Goal: Navigation & Orientation: Find specific page/section

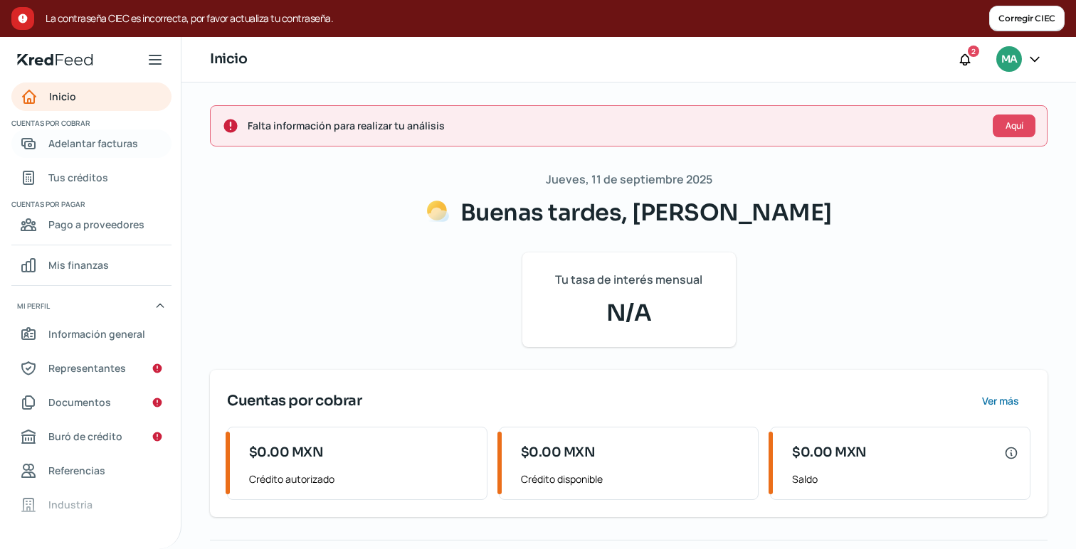
click at [103, 143] on span "Adelantar facturas" at bounding box center [93, 144] width 90 height 18
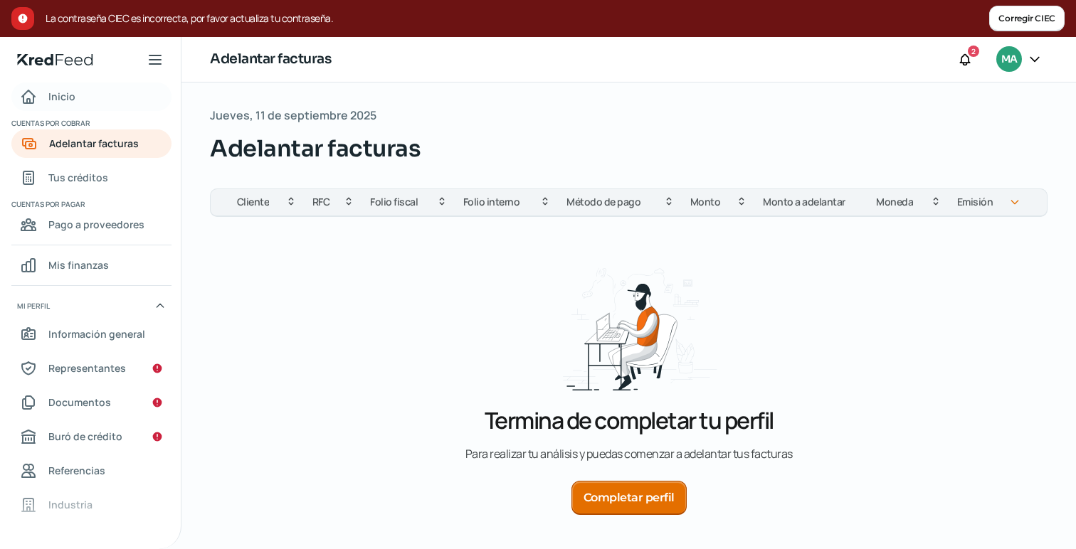
click at [53, 93] on span "Inicio" at bounding box center [61, 97] width 27 height 18
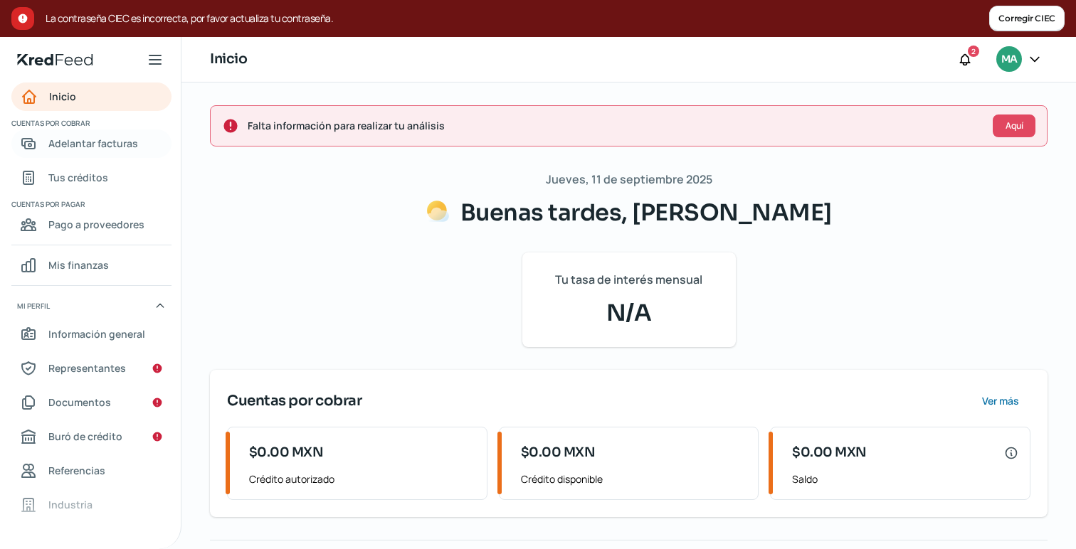
click at [78, 149] on span "Adelantar facturas" at bounding box center [93, 144] width 90 height 18
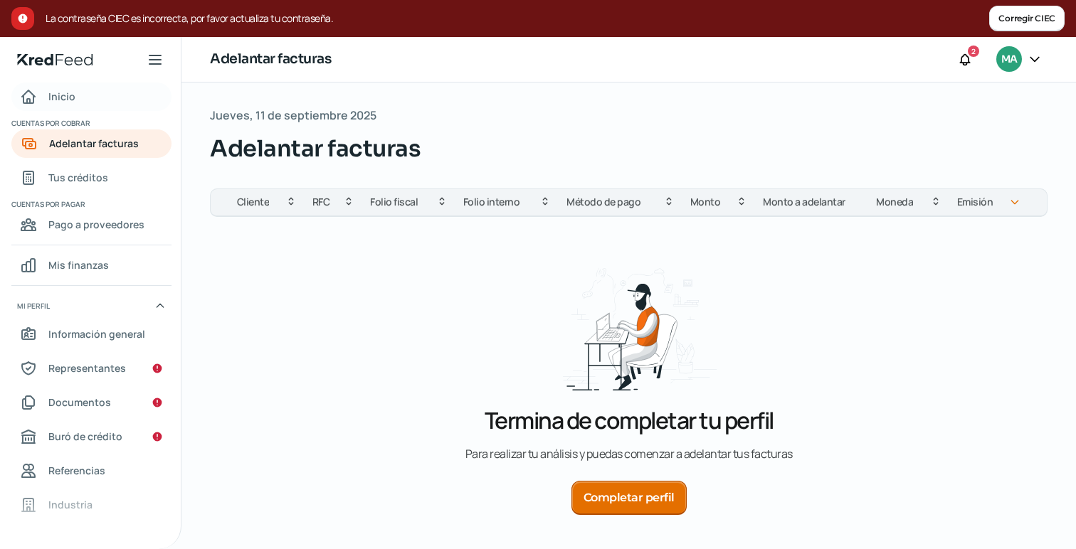
click at [78, 93] on link "Inicio" at bounding box center [91, 97] width 160 height 28
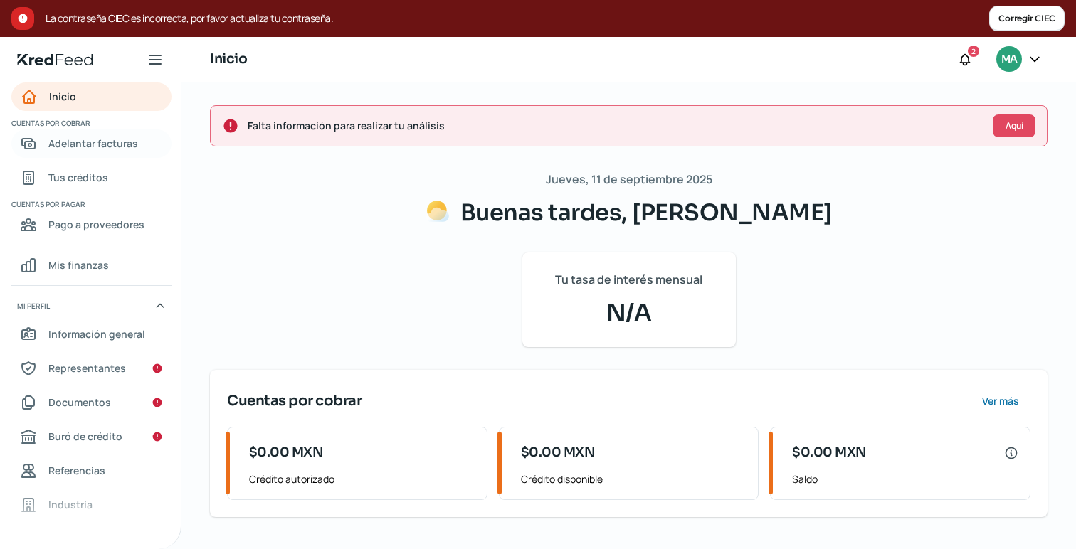
click at [83, 144] on span "Adelantar facturas" at bounding box center [93, 144] width 90 height 18
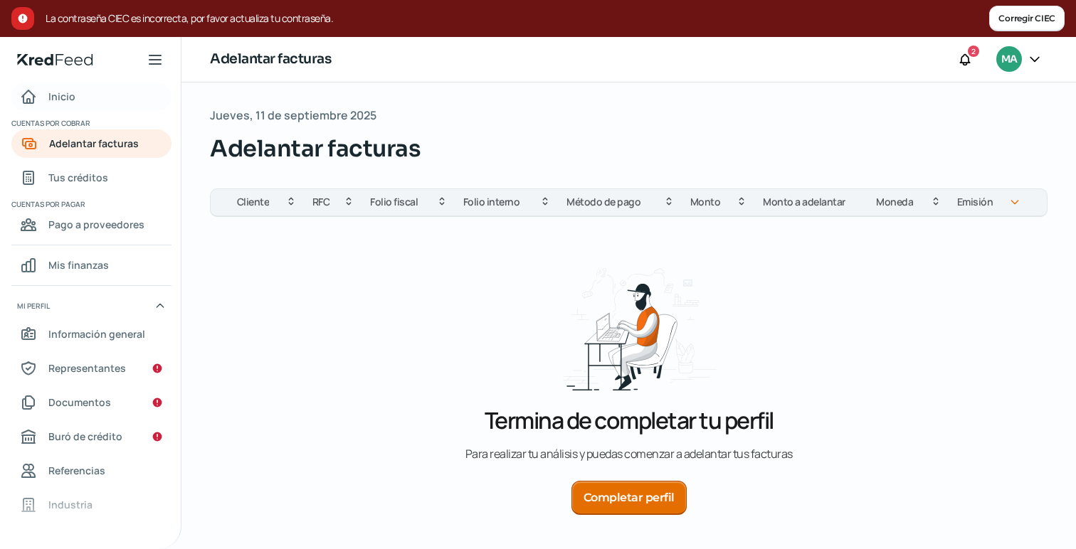
click at [83, 101] on link "Inicio" at bounding box center [91, 97] width 160 height 28
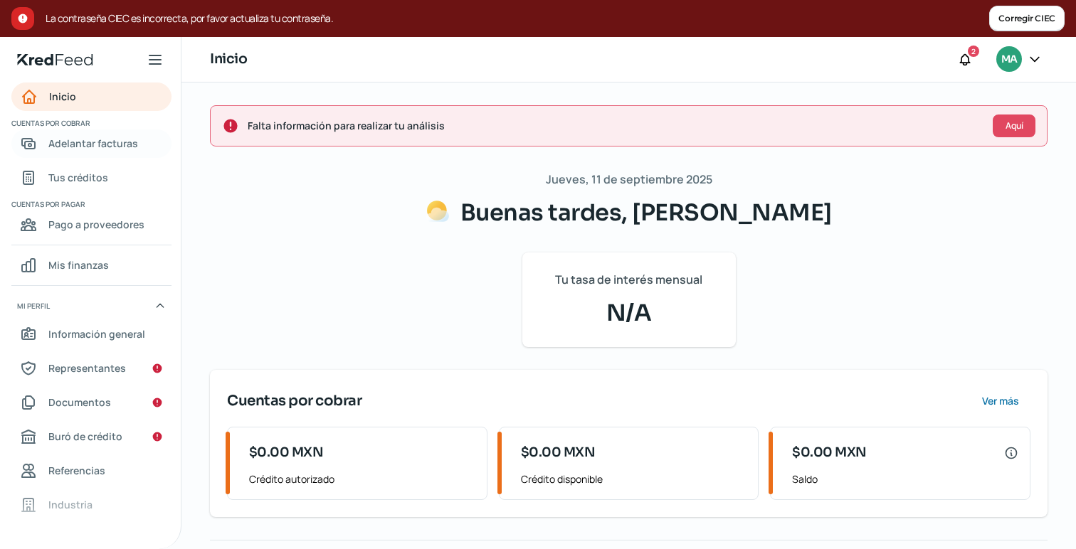
click at [83, 146] on span "Adelantar facturas" at bounding box center [93, 144] width 90 height 18
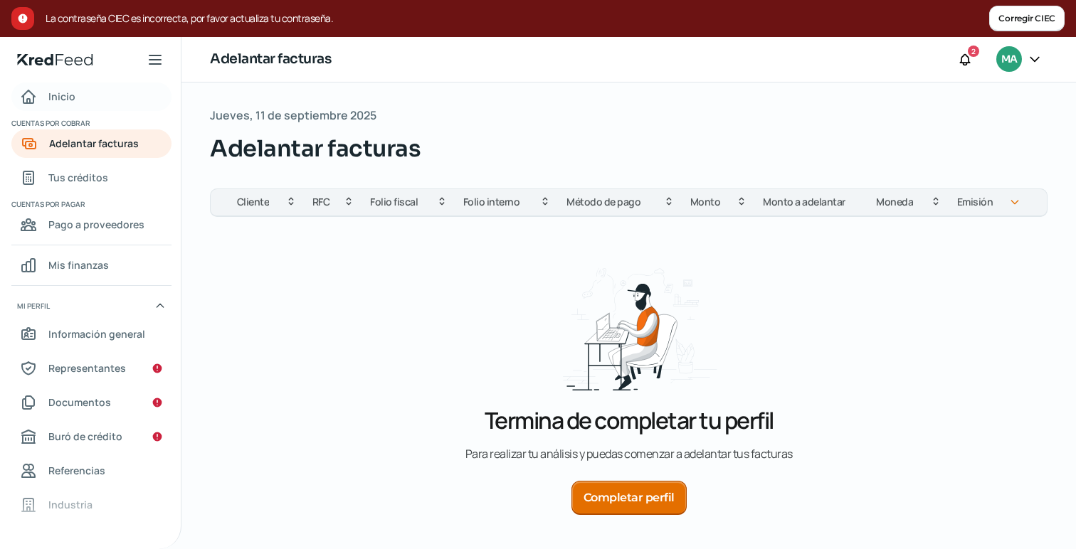
click at [56, 94] on span "Inicio" at bounding box center [61, 97] width 27 height 18
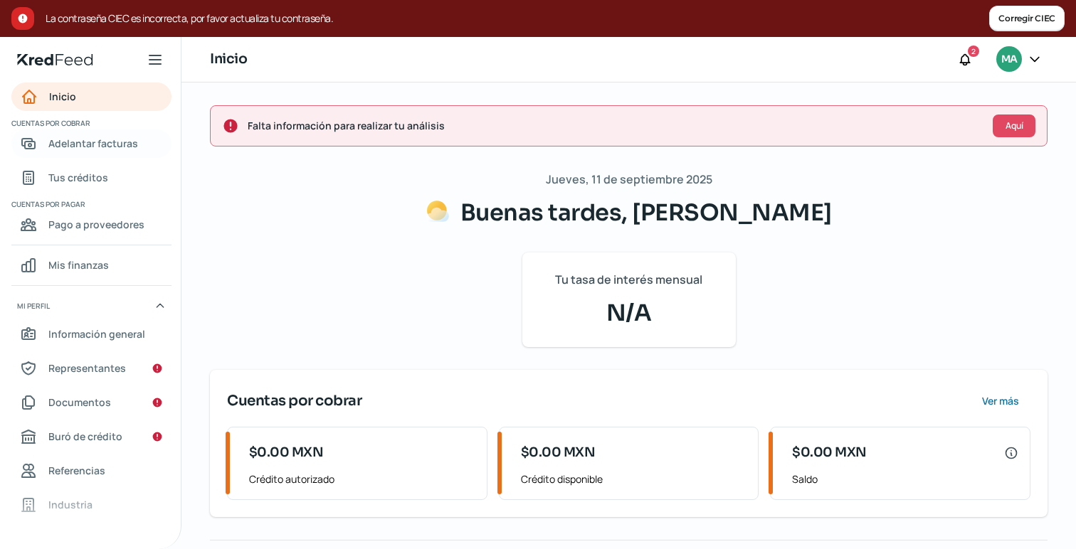
click at [85, 141] on span "Adelantar facturas" at bounding box center [93, 144] width 90 height 18
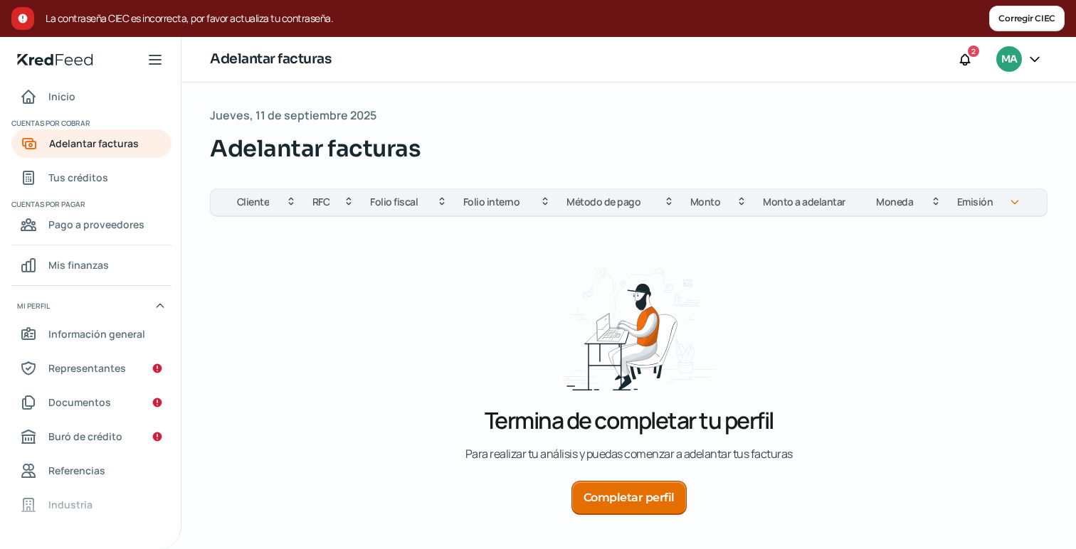
click at [1031, 60] on icon at bounding box center [1035, 59] width 14 height 14
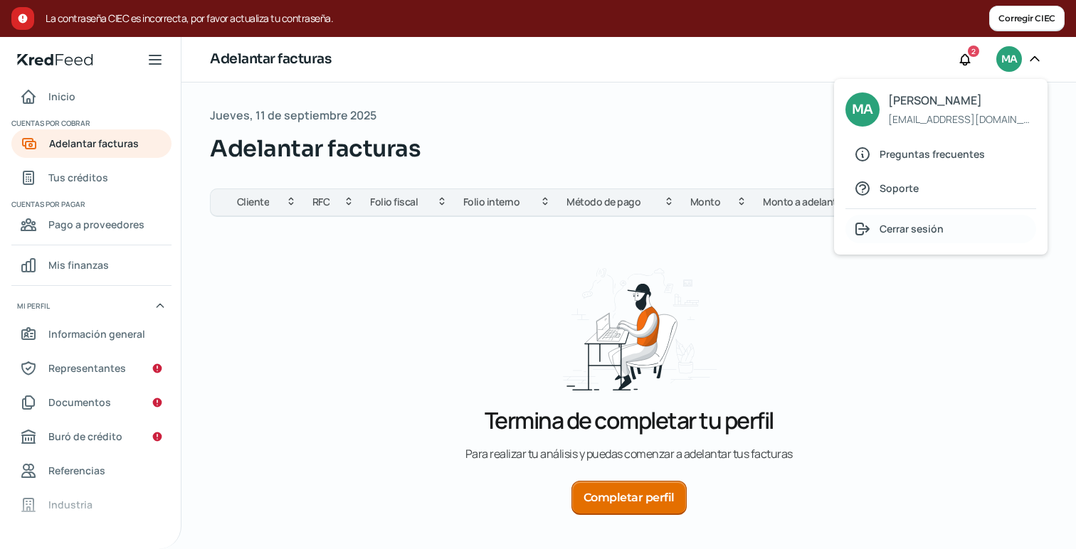
click at [904, 238] on div "Cerrar sesión" at bounding box center [940, 229] width 191 height 28
